Goal: Task Accomplishment & Management: Manage account settings

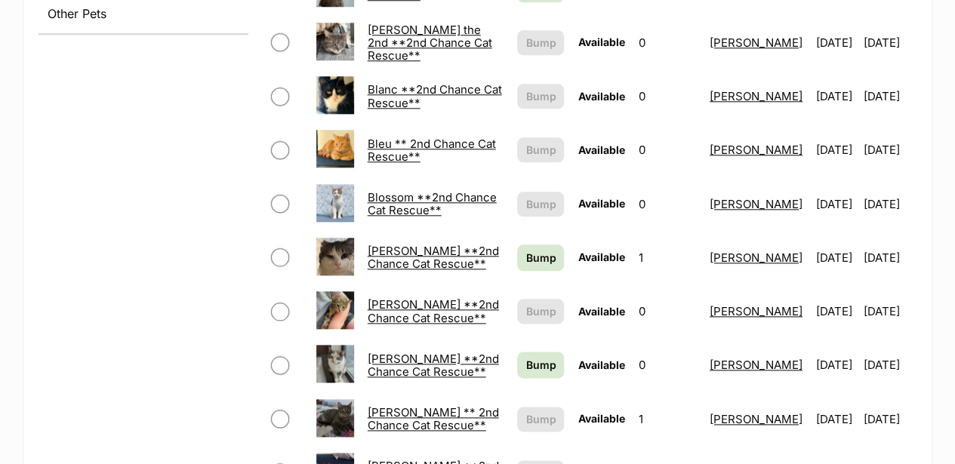
scroll to position [755, 0]
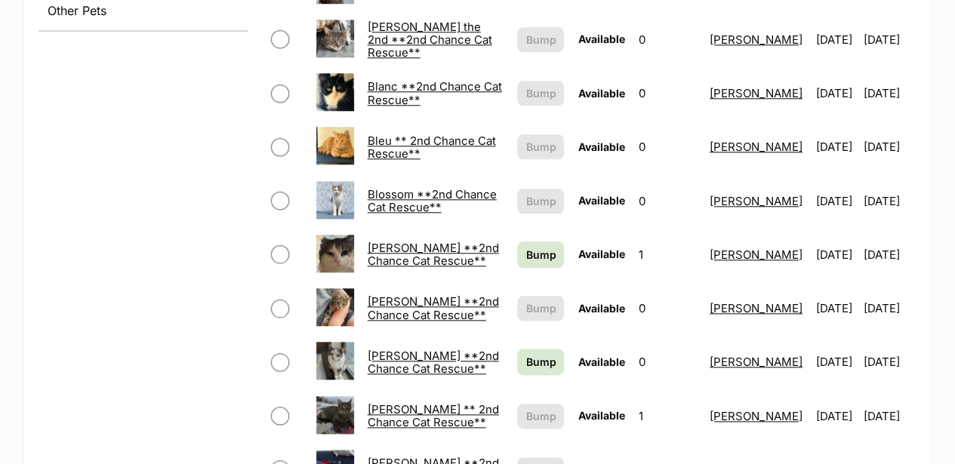
click at [379, 402] on link "[PERSON_NAME] ** 2nd Chance Cat Rescue**" at bounding box center [432, 415] width 131 height 27
click at [525, 247] on span "Bump" at bounding box center [540, 255] width 30 height 16
click at [525, 354] on span "Bump" at bounding box center [540, 362] width 30 height 16
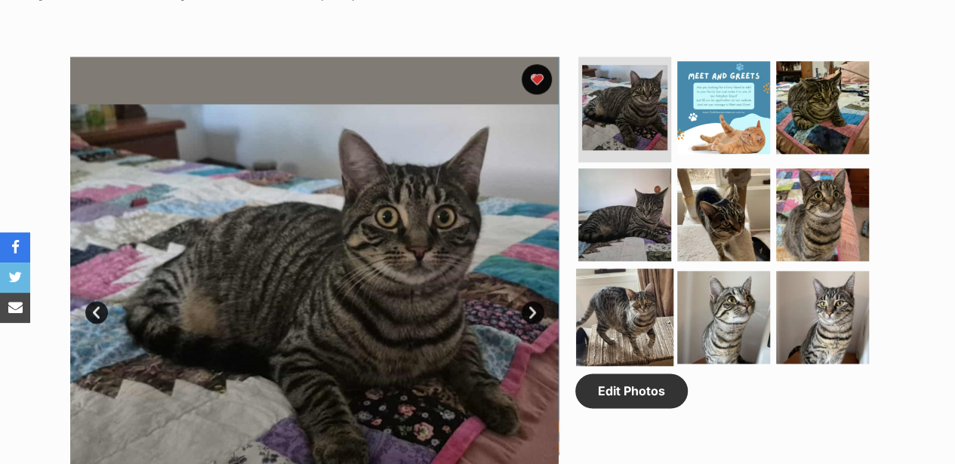
click at [613, 269] on img at bounding box center [624, 317] width 97 height 97
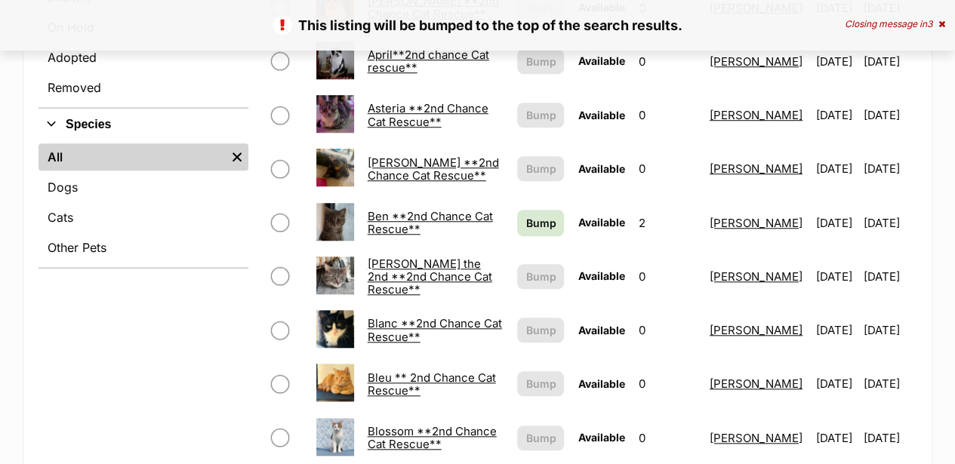
scroll to position [604, 0]
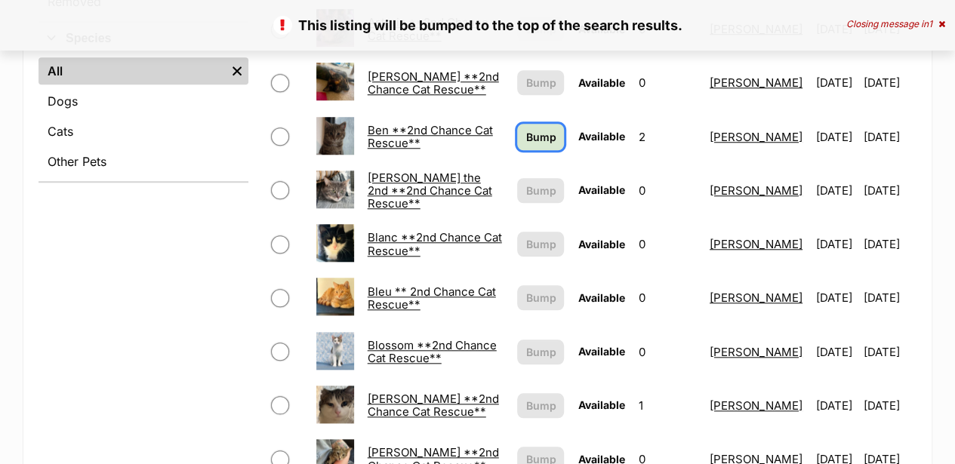
click at [525, 129] on span "Bump" at bounding box center [540, 137] width 30 height 16
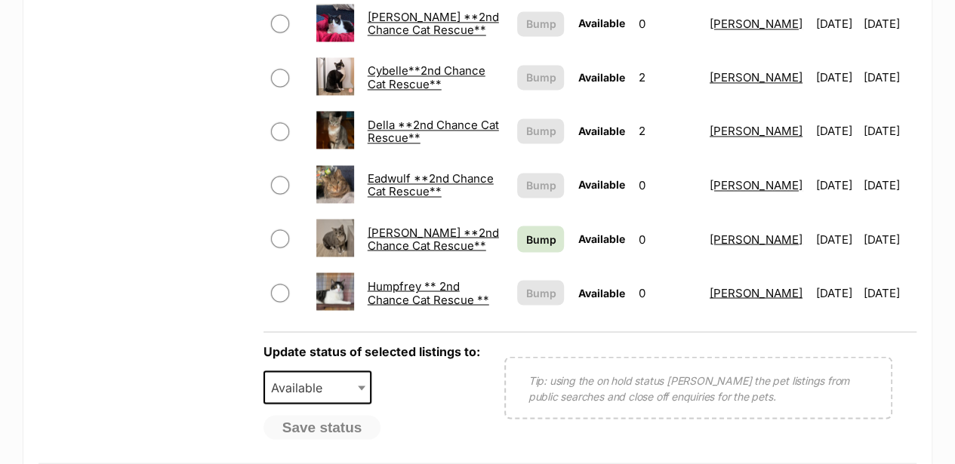
scroll to position [1207, 0]
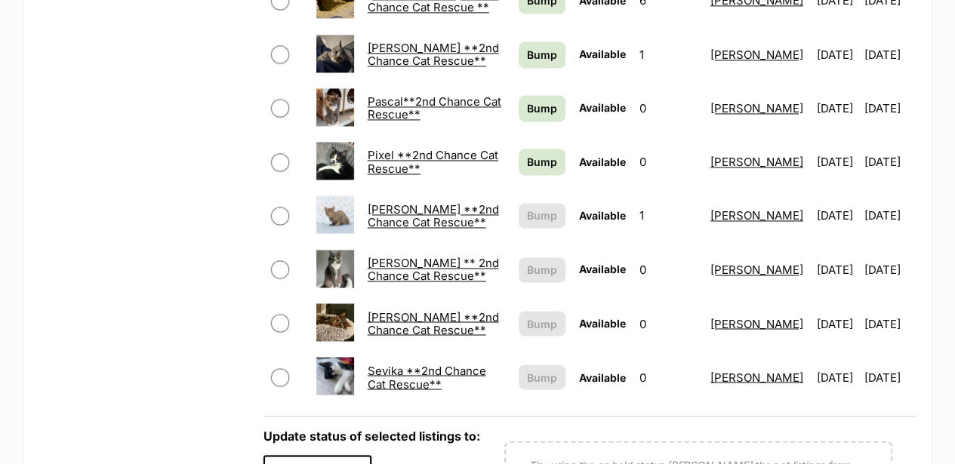
scroll to position [1257, 0]
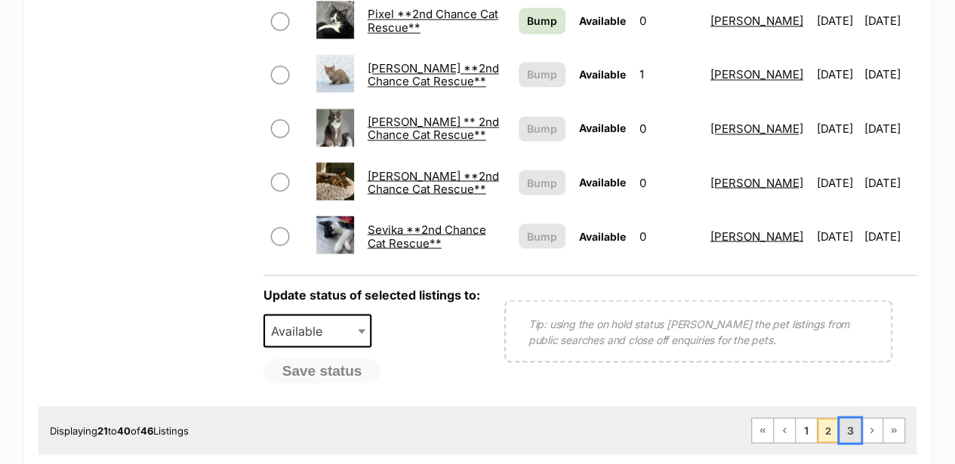
click at [851, 418] on link "3" at bounding box center [849, 430] width 21 height 24
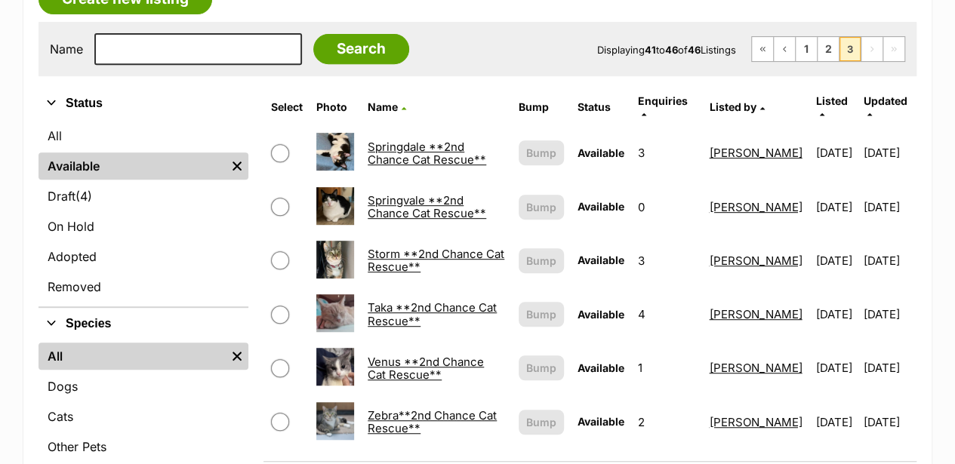
scroll to position [453, 0]
